Goal: Find specific page/section

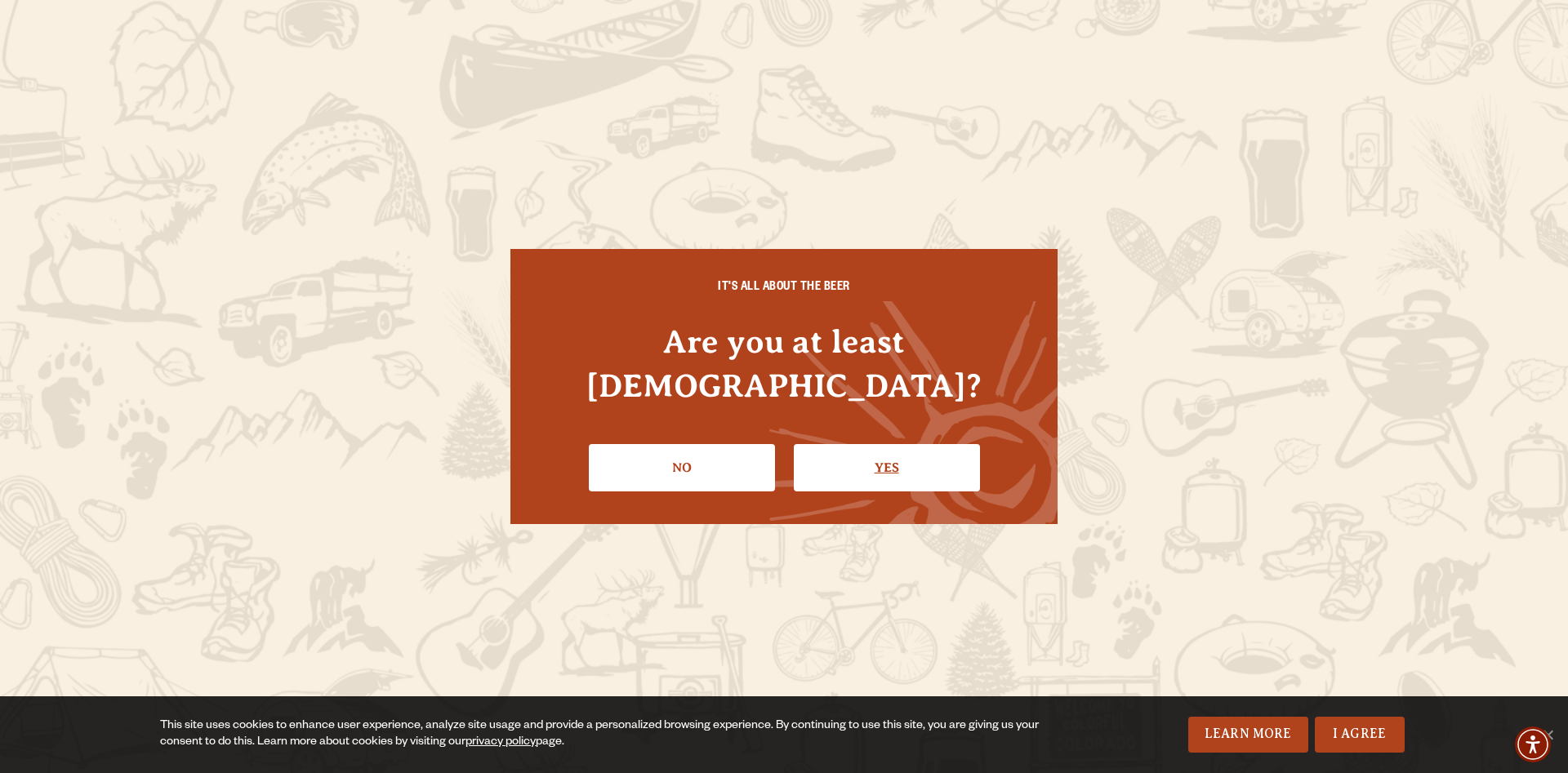
click at [962, 456] on link "Yes" at bounding box center [886, 467] width 186 height 47
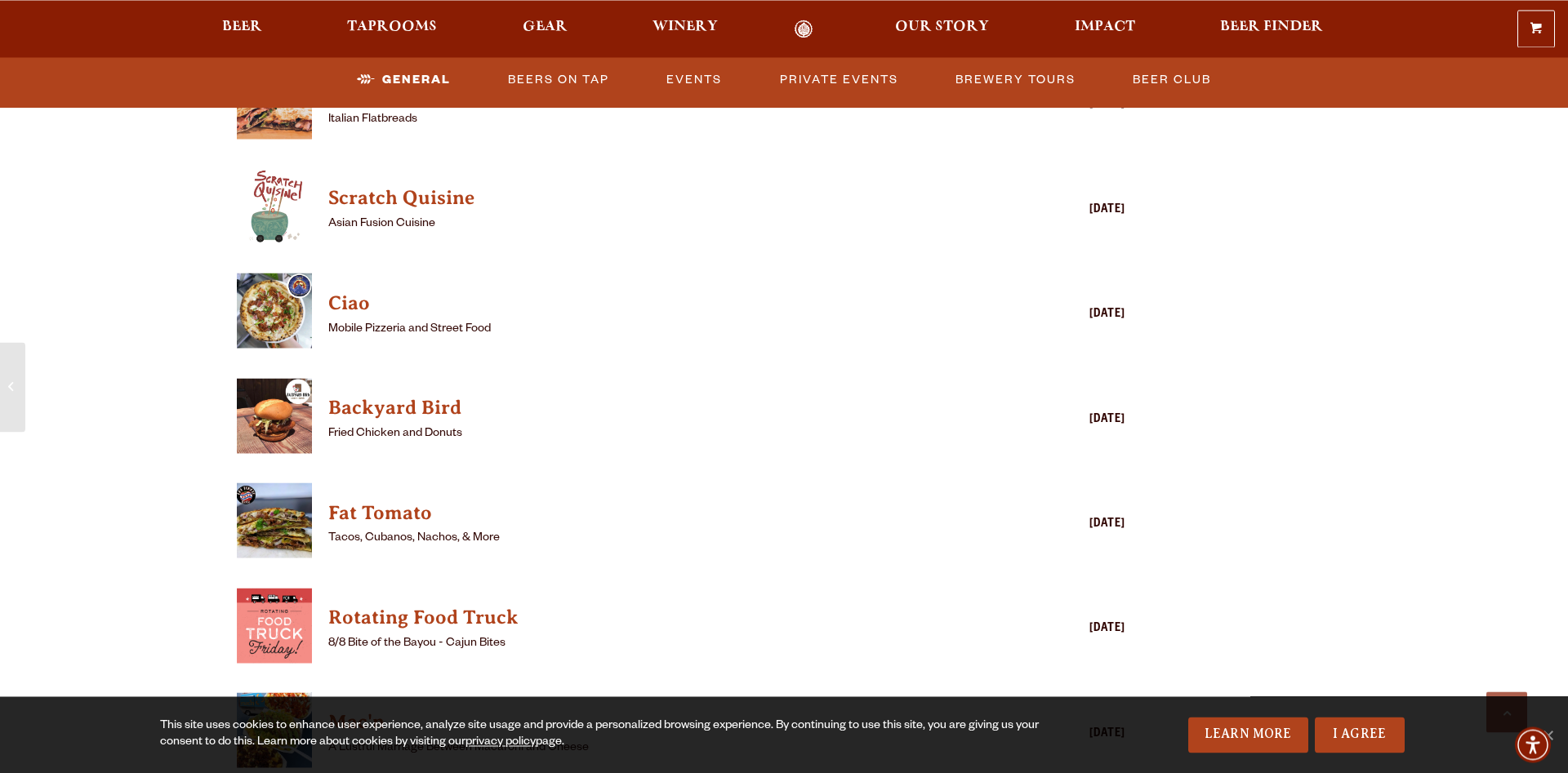
scroll to position [1832, 0]
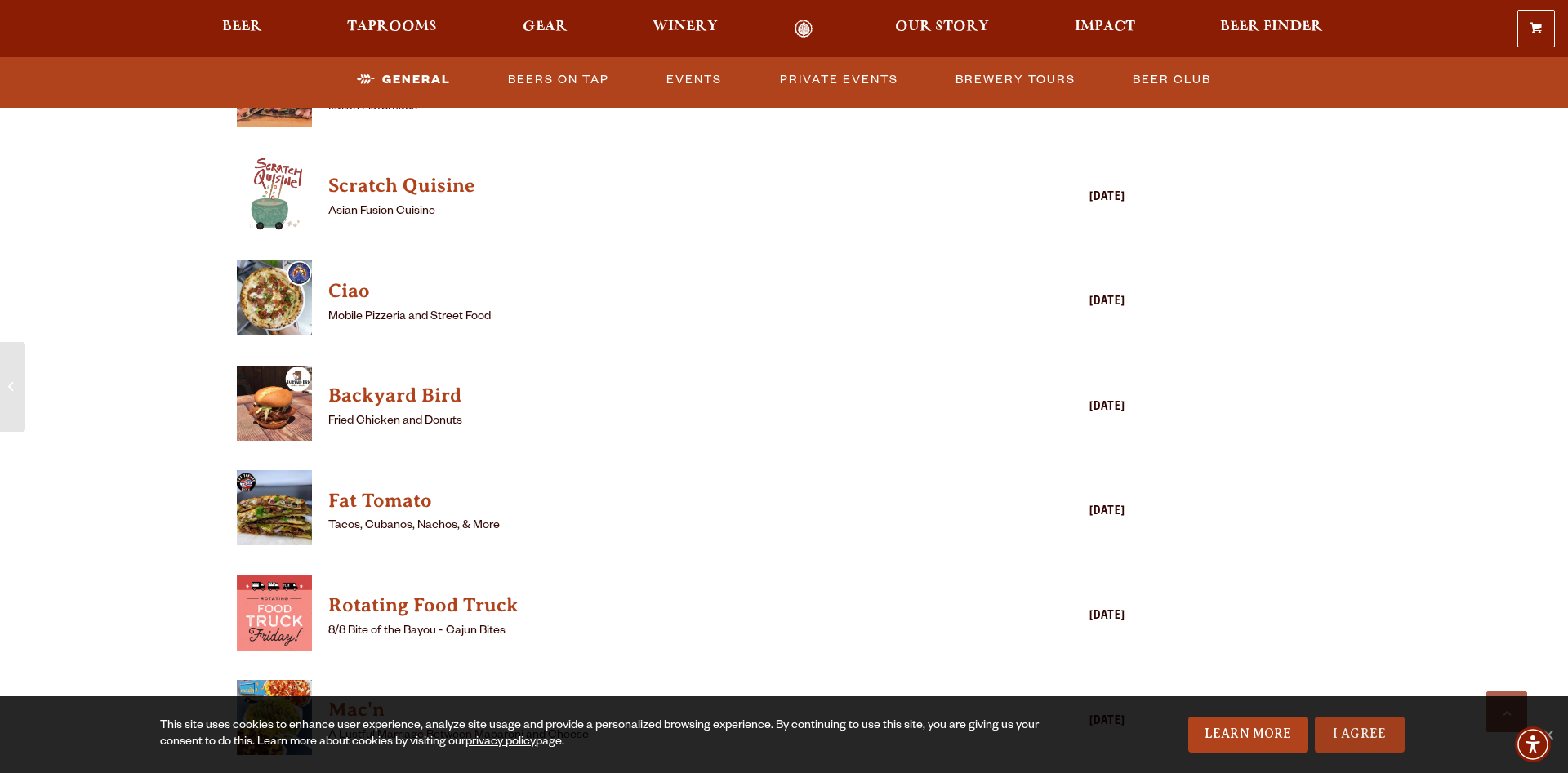
click at [1338, 718] on link "I Agree" at bounding box center [1360, 734] width 90 height 36
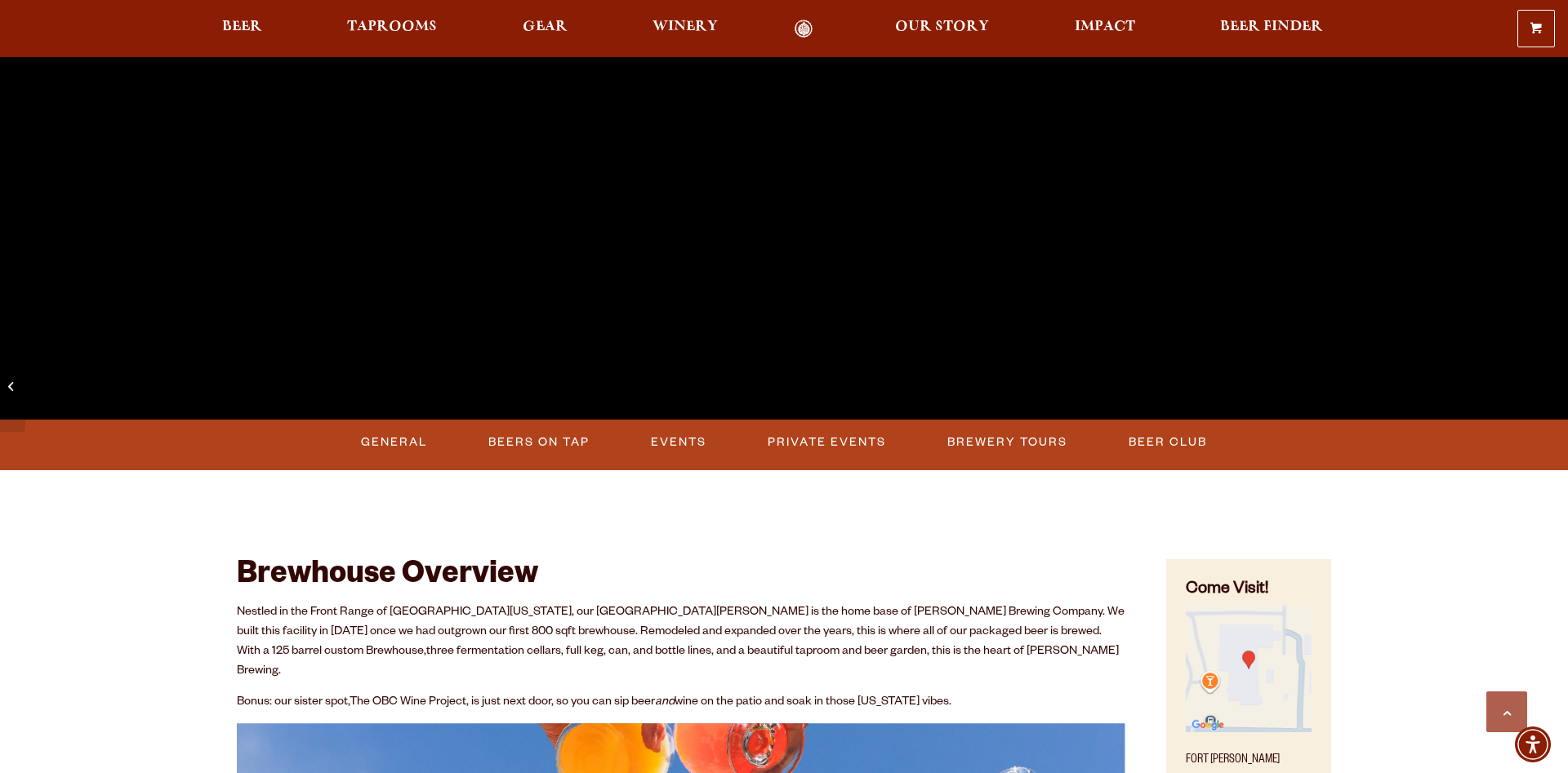
scroll to position [0, 0]
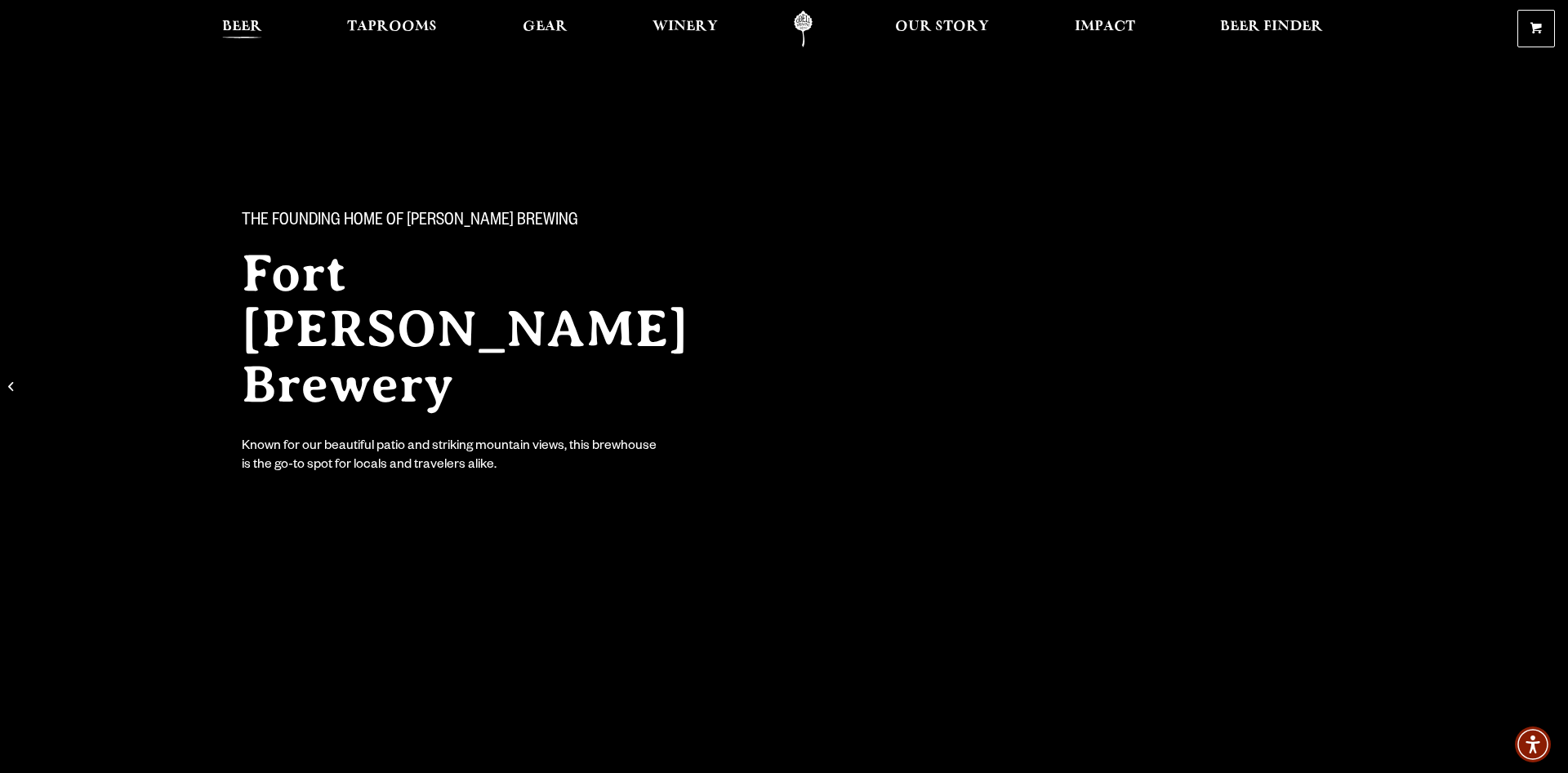
click at [247, 21] on span "Beer" at bounding box center [242, 27] width 40 height 13
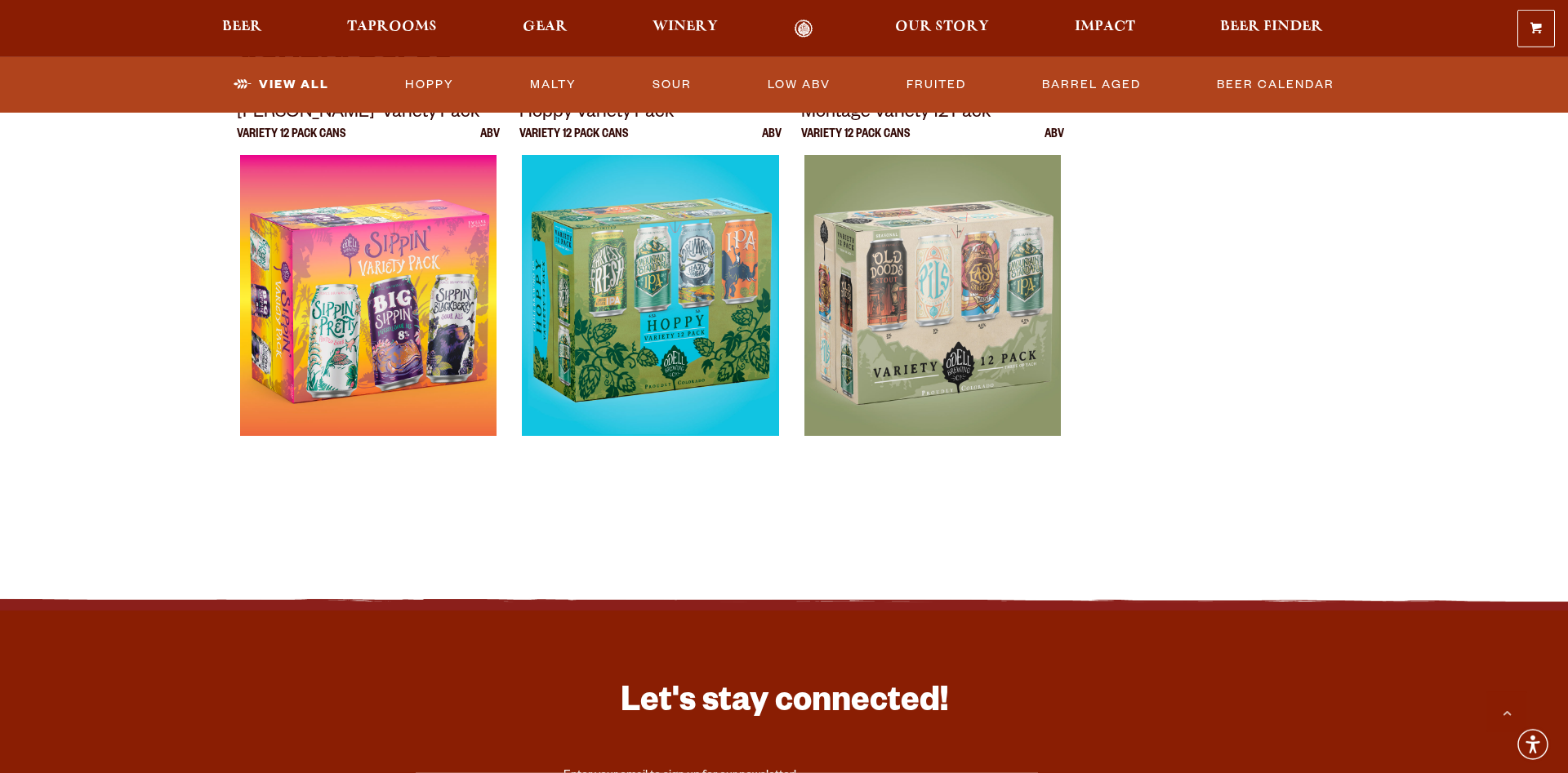
scroll to position [3414, 0]
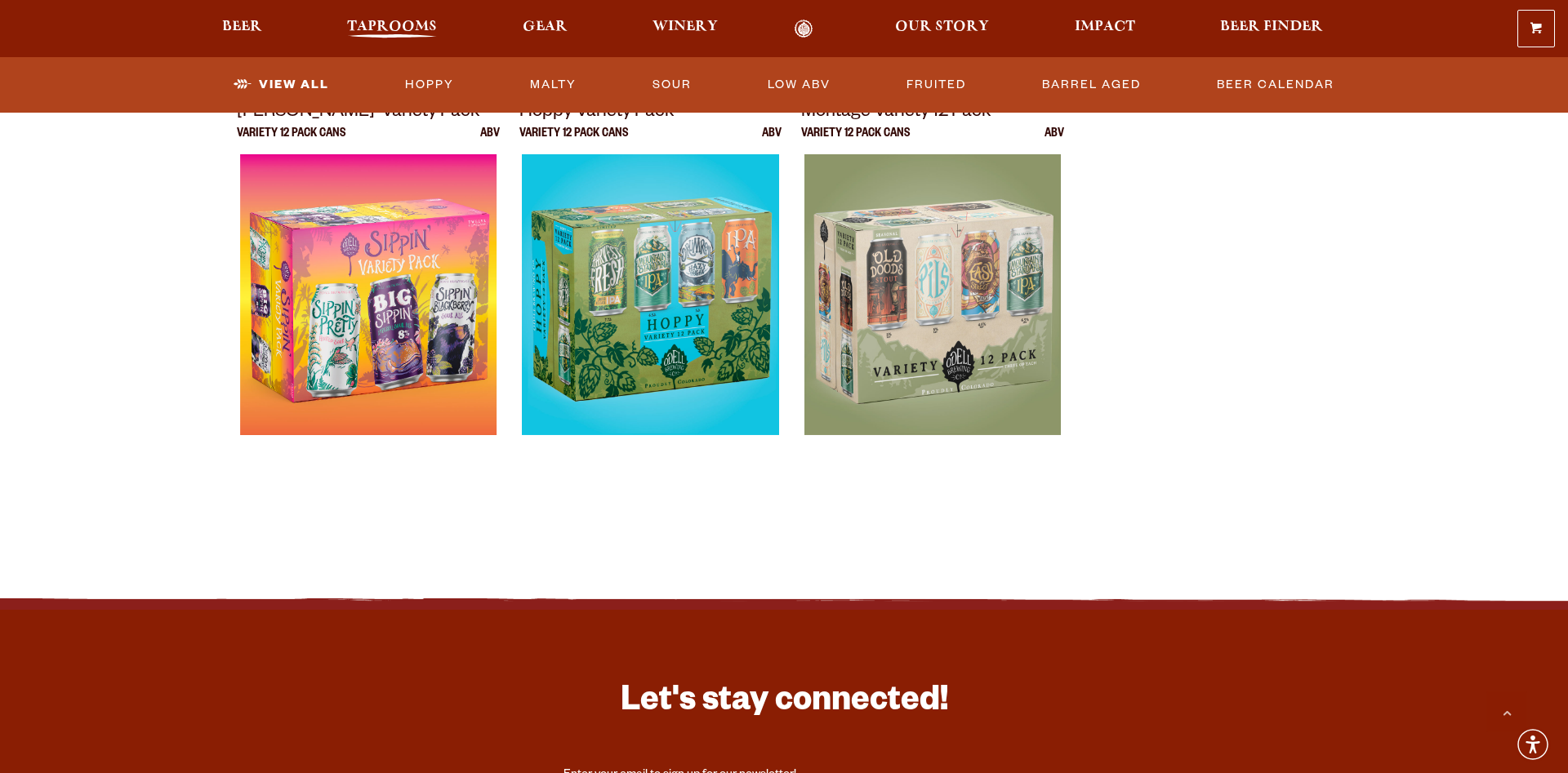
click at [420, 32] on span "Taprooms" at bounding box center [392, 27] width 90 height 13
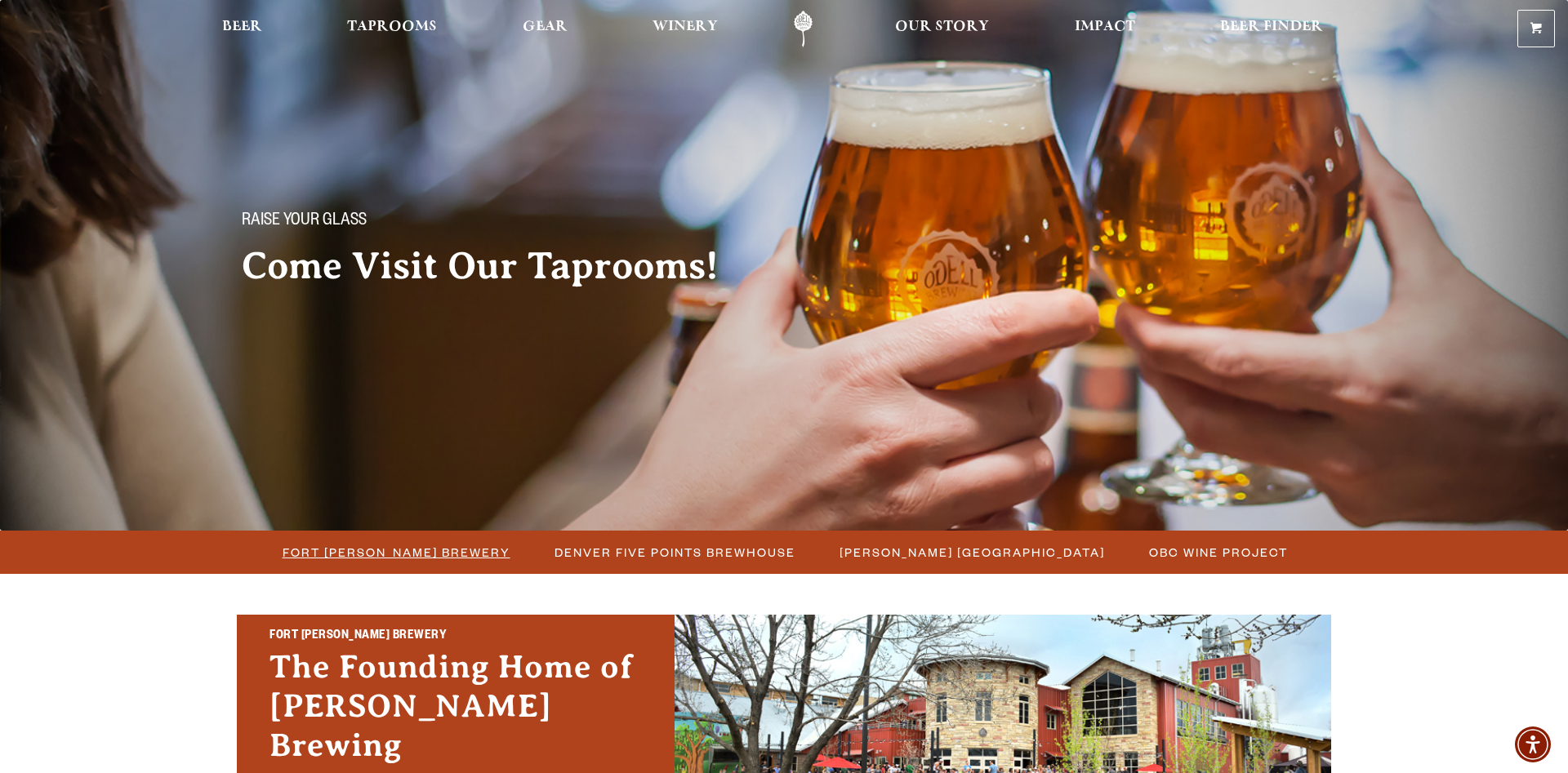
click at [435, 550] on span "Fort Collins Brewery" at bounding box center [397, 552] width 228 height 24
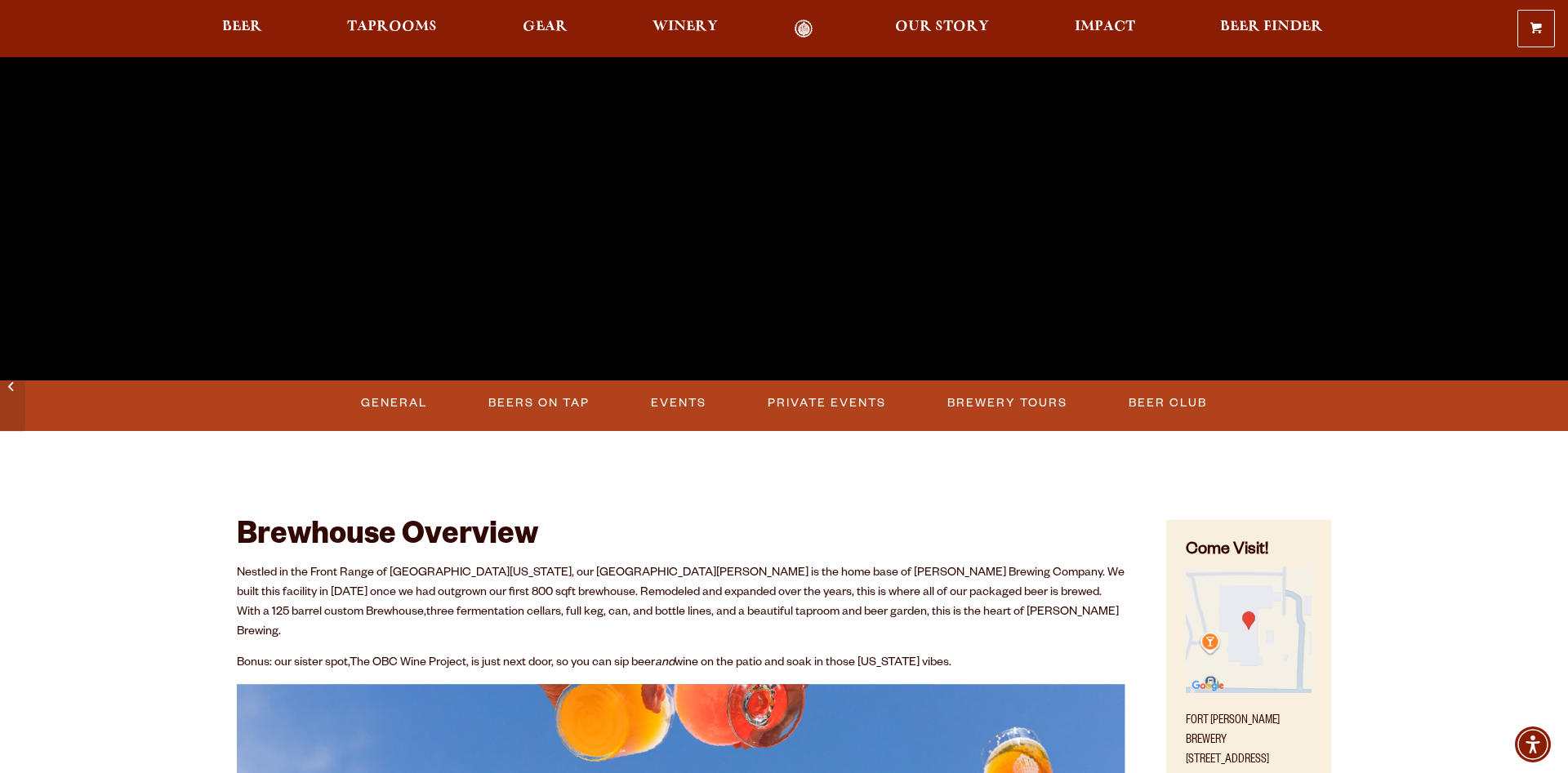
scroll to position [500, 0]
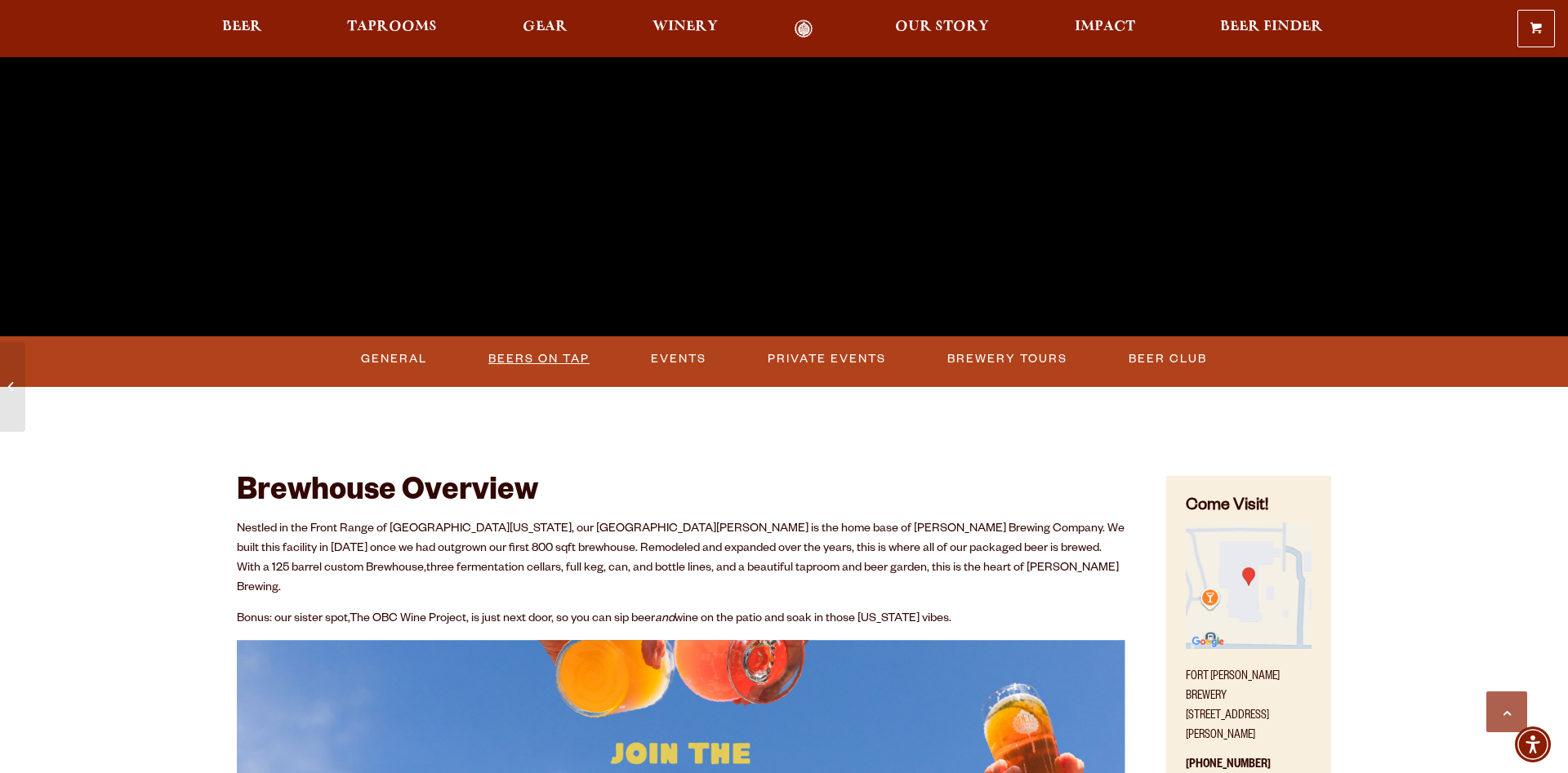
click at [544, 365] on link "Beers on Tap" at bounding box center [539, 358] width 114 height 37
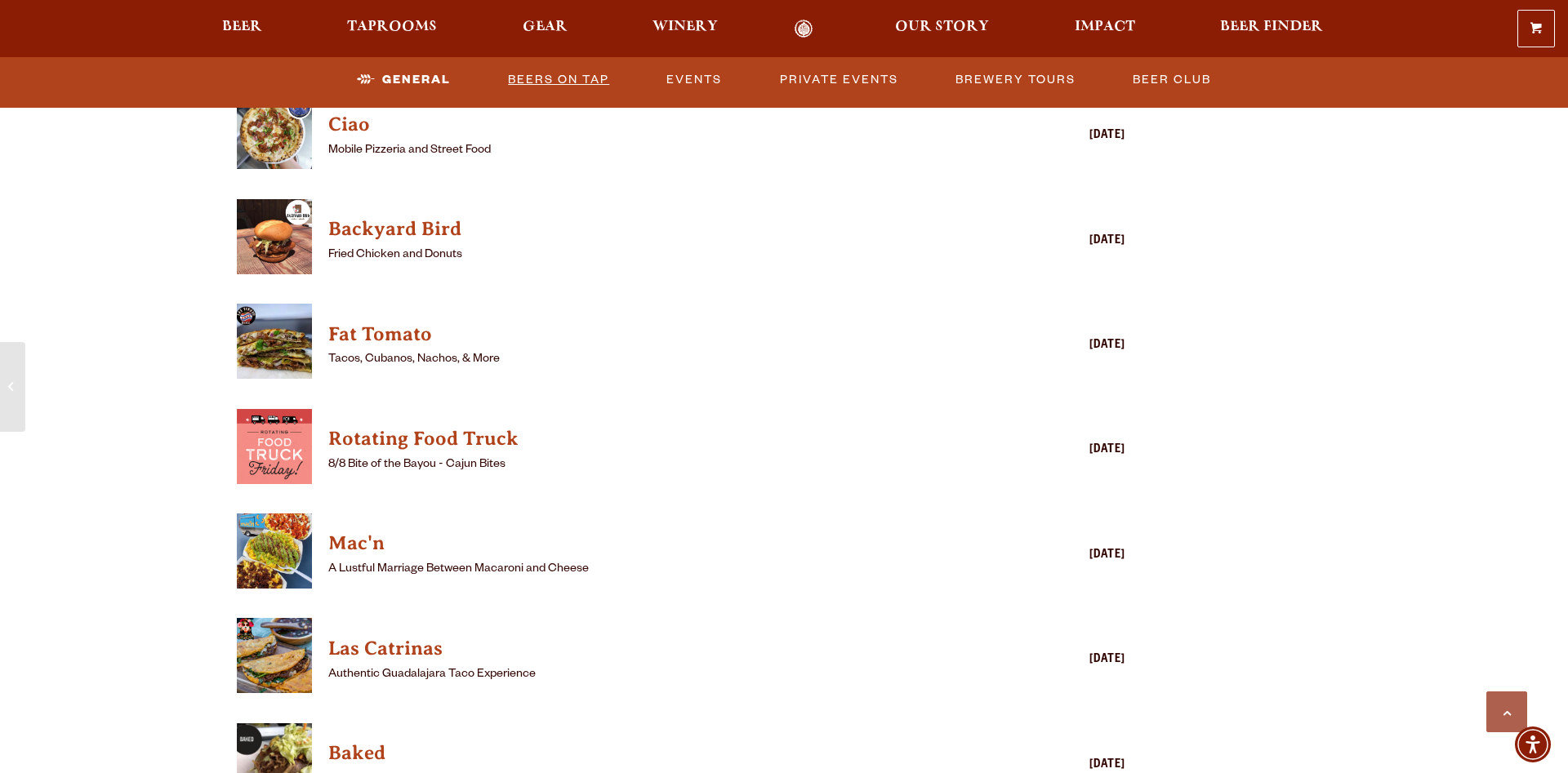
scroll to position [1582, 0]
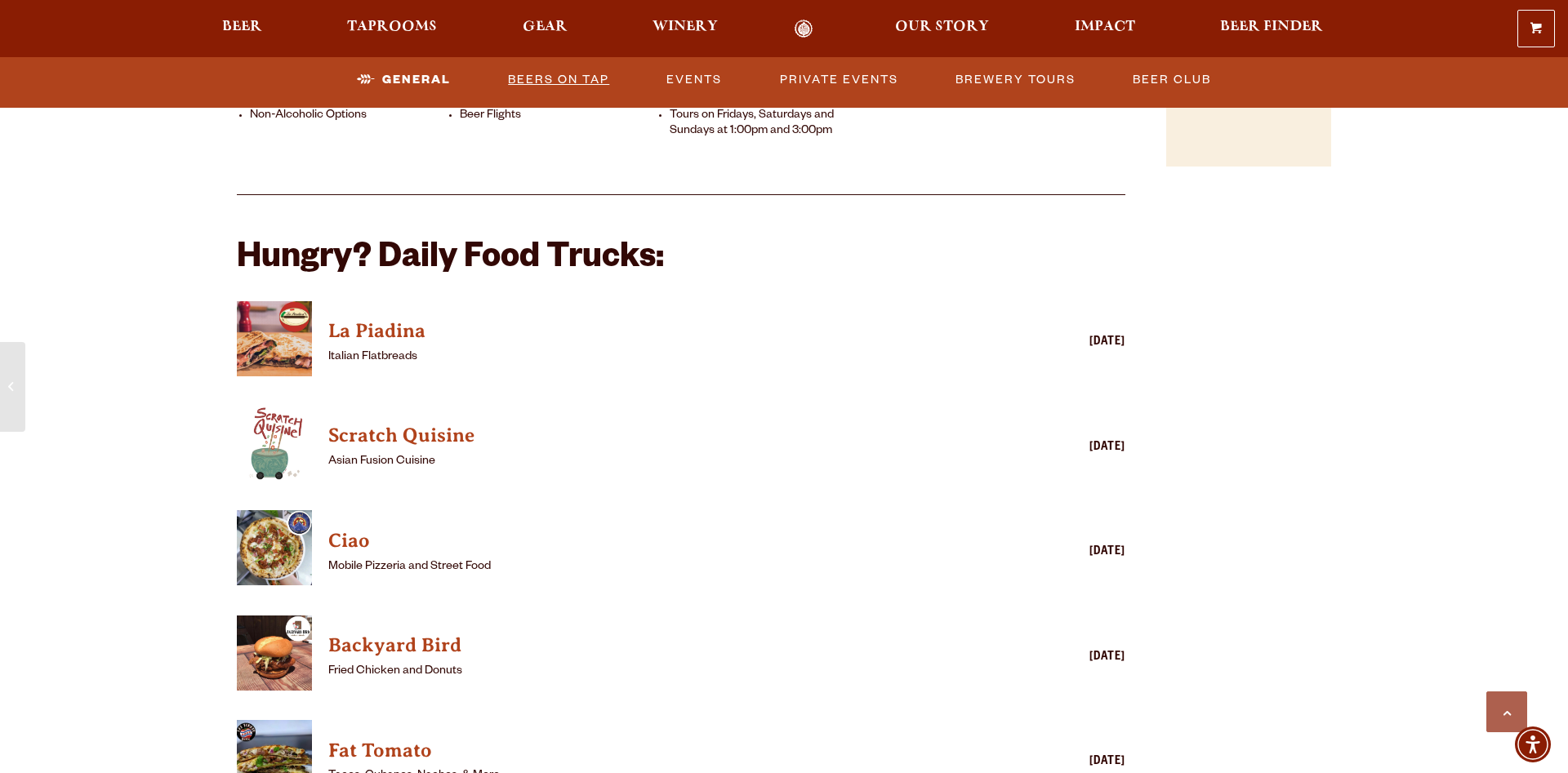
click at [534, 73] on link "Beers on Tap" at bounding box center [558, 79] width 114 height 37
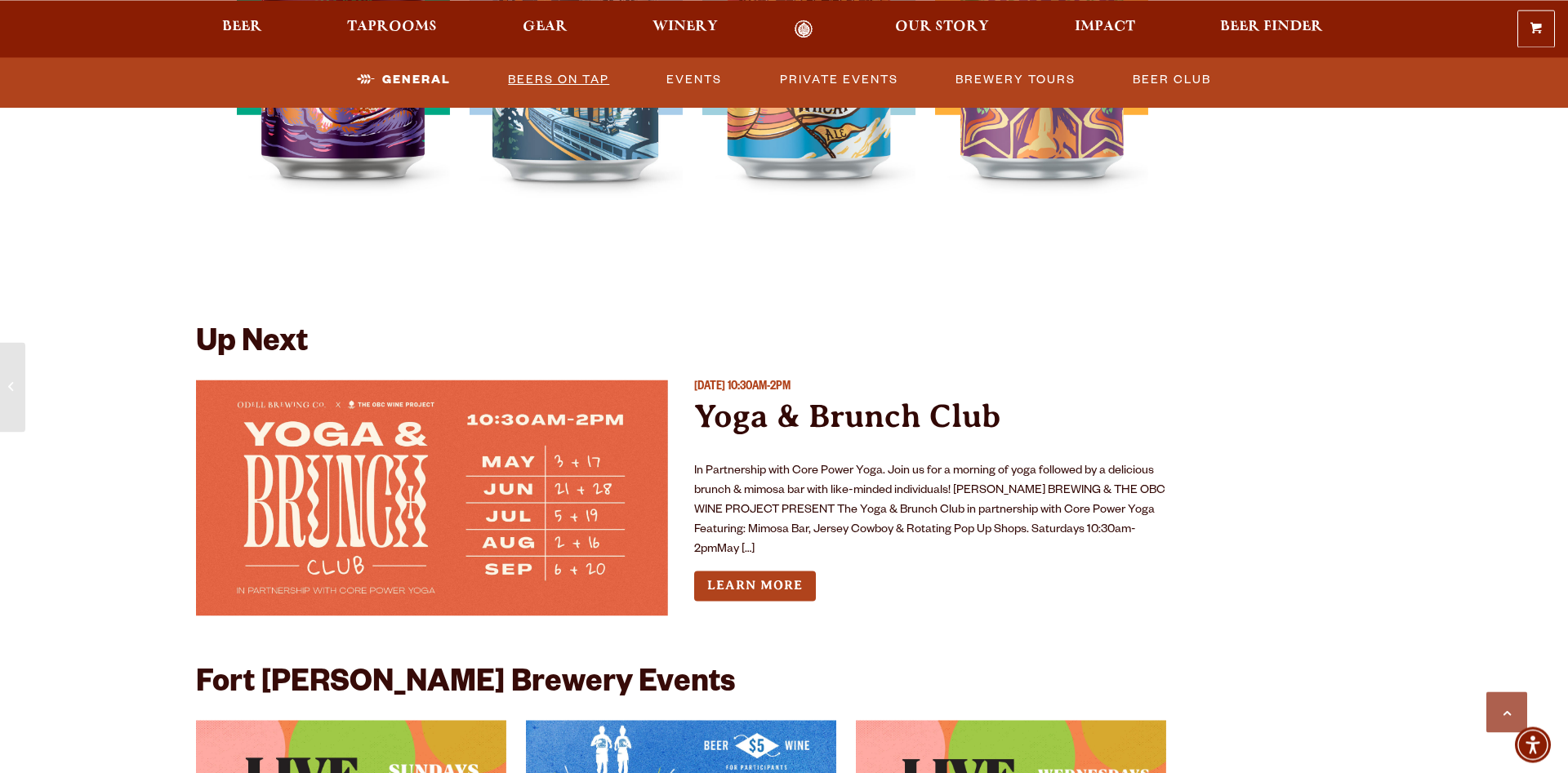
scroll to position [3915, 0]
